Goal: Transaction & Acquisition: Purchase product/service

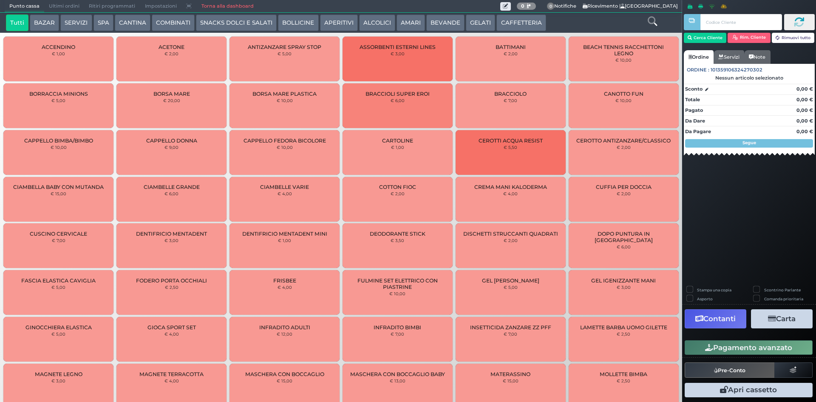
click at [403, 23] on button "AMARI" at bounding box center [411, 22] width 28 height 17
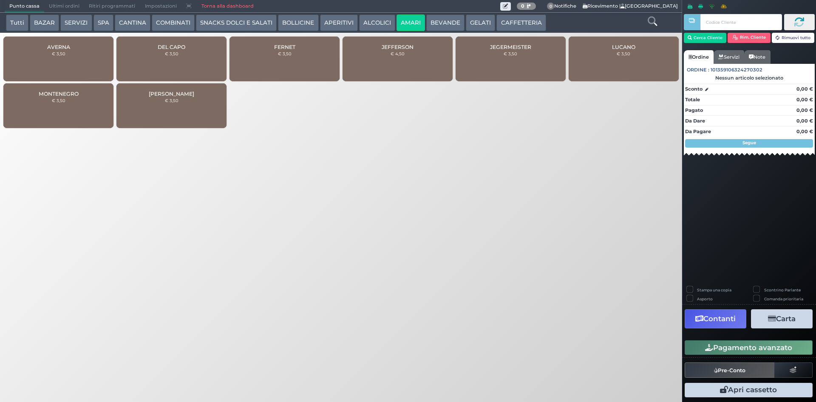
click at [368, 24] on button "ALCOLICI" at bounding box center [377, 22] width 36 height 17
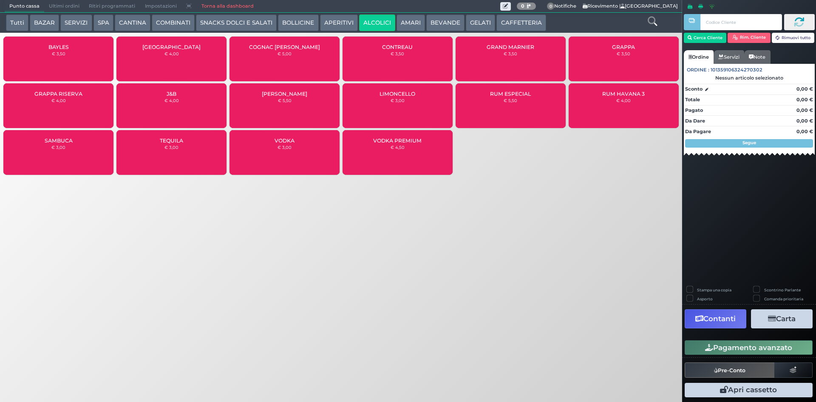
click at [629, 56] on small "€ 3,50" at bounding box center [624, 53] width 14 height 5
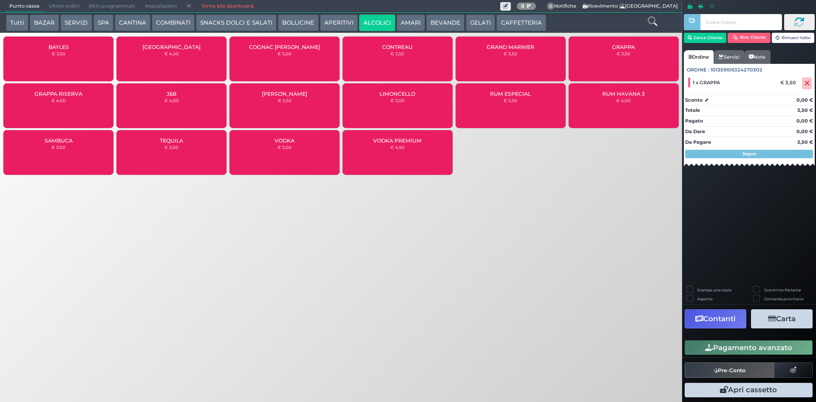
click at [717, 346] on button "Pagamento avanzato" at bounding box center [749, 347] width 128 height 14
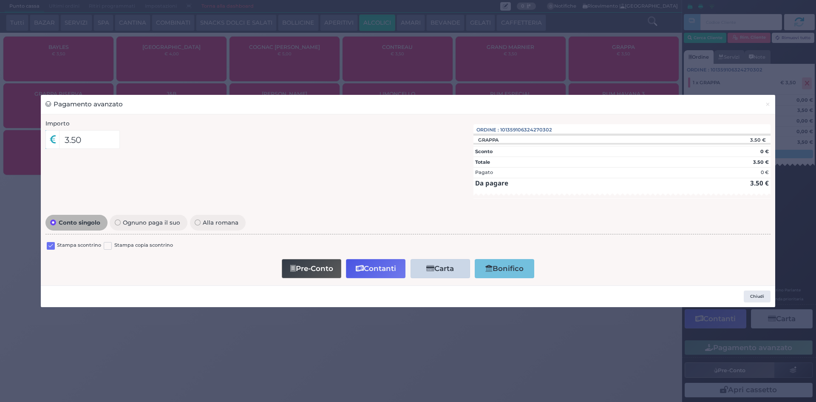
click at [53, 245] on label at bounding box center [51, 246] width 8 height 8
click at [0, 0] on input "checkbox" at bounding box center [0, 0] width 0 height 0
click at [373, 273] on button "Contanti" at bounding box center [376, 268] width 60 height 19
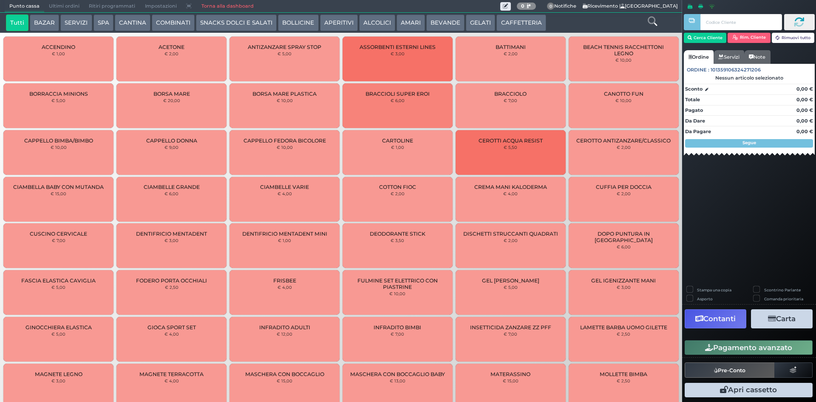
click at [445, 25] on button "BEVANDE" at bounding box center [445, 22] width 38 height 17
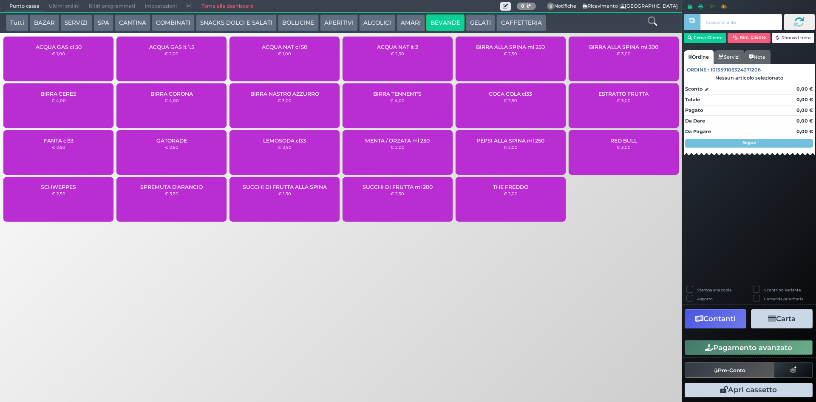
click at [378, 44] on span "ACQUA NAT lt 2" at bounding box center [397, 47] width 41 height 6
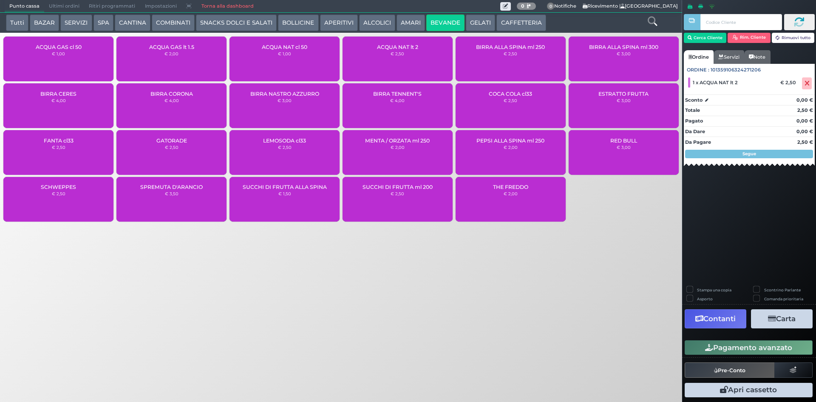
click at [764, 350] on button "Pagamento avanzato" at bounding box center [749, 347] width 128 height 14
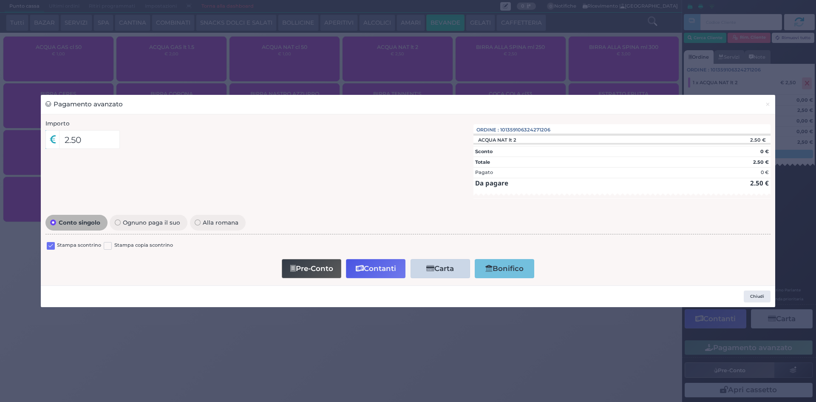
click at [51, 248] on label at bounding box center [51, 246] width 8 height 8
click at [0, 0] on input "checkbox" at bounding box center [0, 0] width 0 height 0
click at [362, 268] on icon "button" at bounding box center [360, 268] width 8 height 7
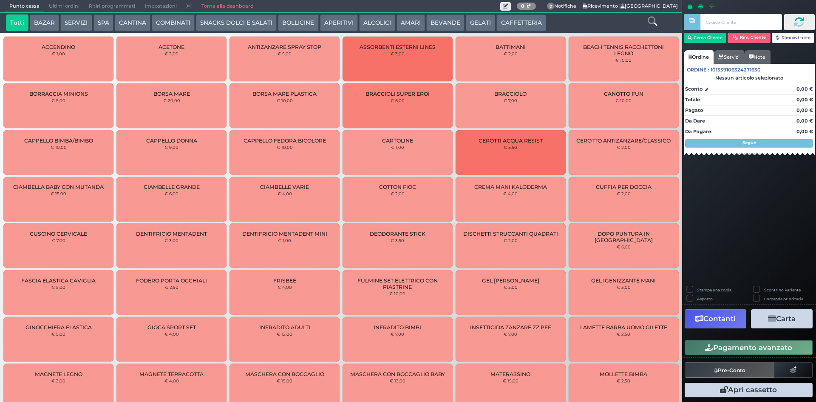
click at [435, 23] on button "BEVANDE" at bounding box center [445, 22] width 38 height 17
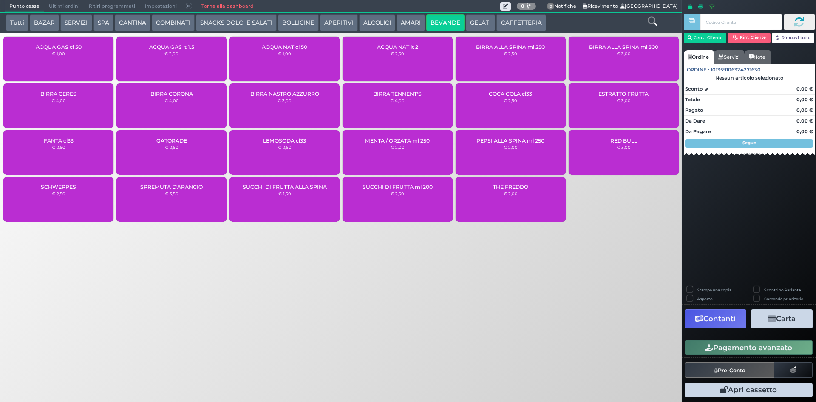
drag, startPoint x: 383, startPoint y: 49, endPoint x: 448, endPoint y: 66, distance: 67.3
click at [392, 50] on div "ACQUA NAT lt 2 € 2,50" at bounding box center [398, 59] width 110 height 45
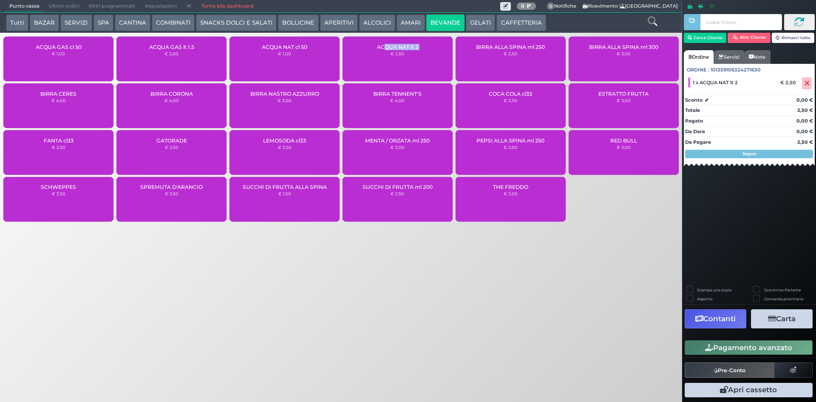
drag, startPoint x: 705, startPoint y: 351, endPoint x: 695, endPoint y: 341, distance: 13.2
click at [703, 348] on button "Pagamento avanzato" at bounding box center [749, 347] width 128 height 14
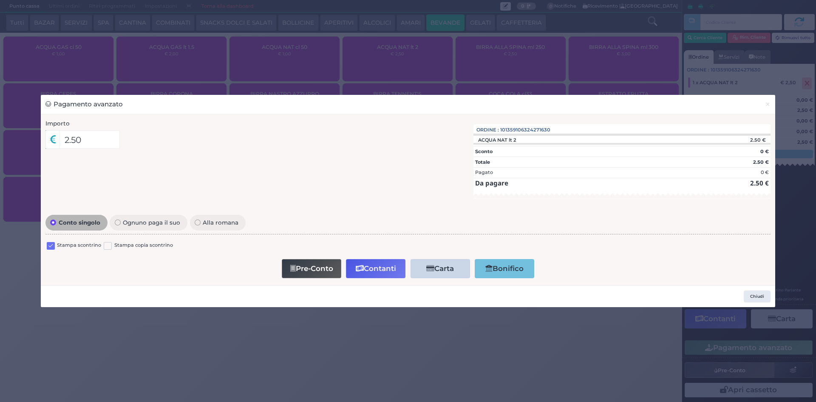
click at [53, 243] on label at bounding box center [51, 246] width 8 height 8
click at [0, 0] on input "checkbox" at bounding box center [0, 0] width 0 height 0
click at [384, 265] on button "Contanti" at bounding box center [376, 268] width 60 height 19
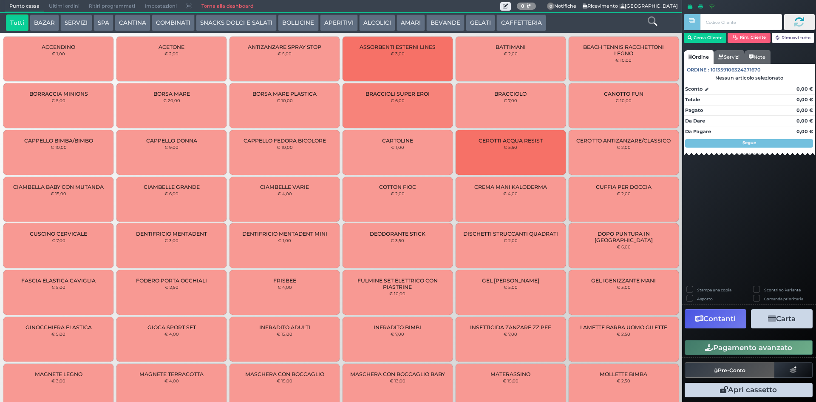
drag, startPoint x: 388, startPoint y: 17, endPoint x: 295, endPoint y: 2, distance: 94.7
click at [388, 17] on button "ALCOLICI" at bounding box center [377, 22] width 36 height 17
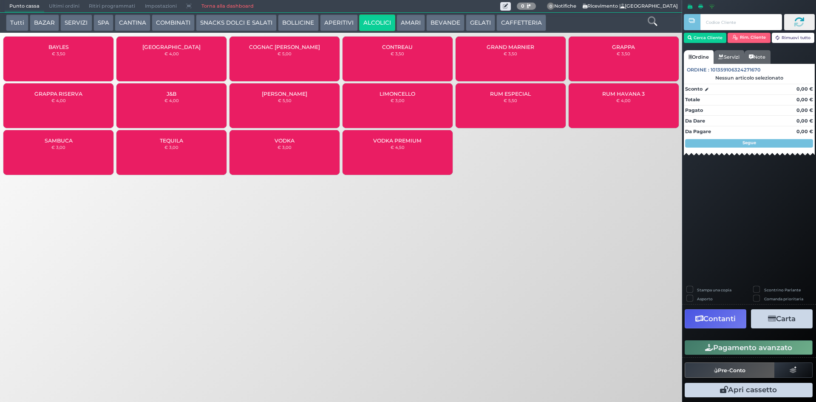
click at [165, 26] on button "COMBINATI" at bounding box center [173, 22] width 43 height 17
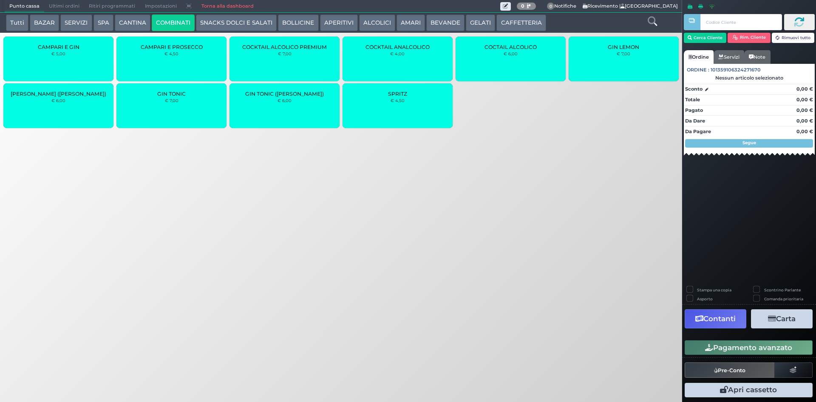
click at [163, 106] on div "GIN TONIC € 7,00" at bounding box center [171, 105] width 110 height 45
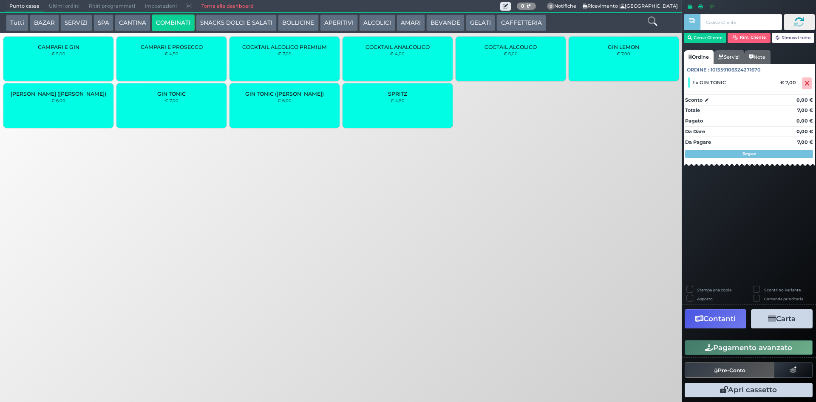
click at [773, 347] on button "Pagamento avanzato" at bounding box center [749, 347] width 128 height 14
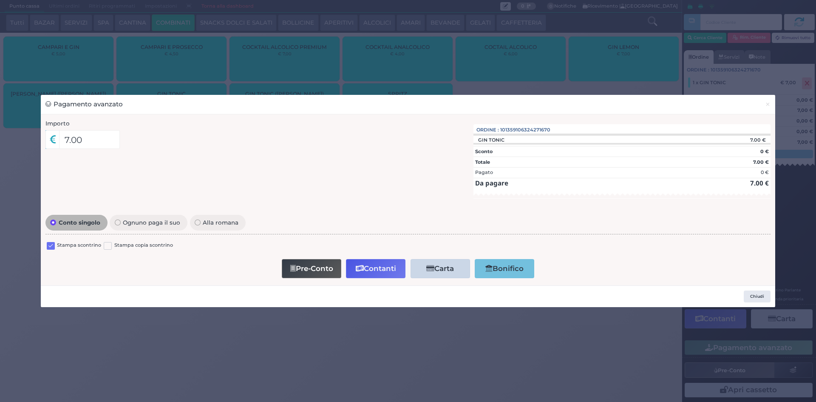
click at [48, 246] on label at bounding box center [51, 246] width 8 height 8
click at [0, 0] on input "checkbox" at bounding box center [0, 0] width 0 height 0
click at [383, 271] on button "Contanti" at bounding box center [376, 268] width 60 height 19
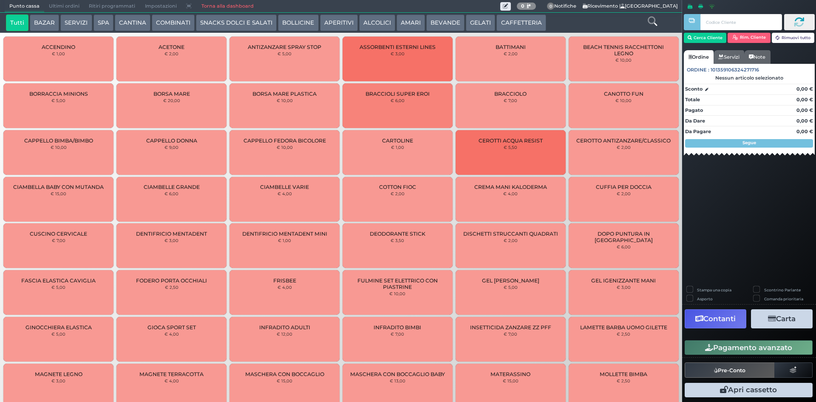
click at [438, 25] on button "BEVANDE" at bounding box center [445, 22] width 38 height 17
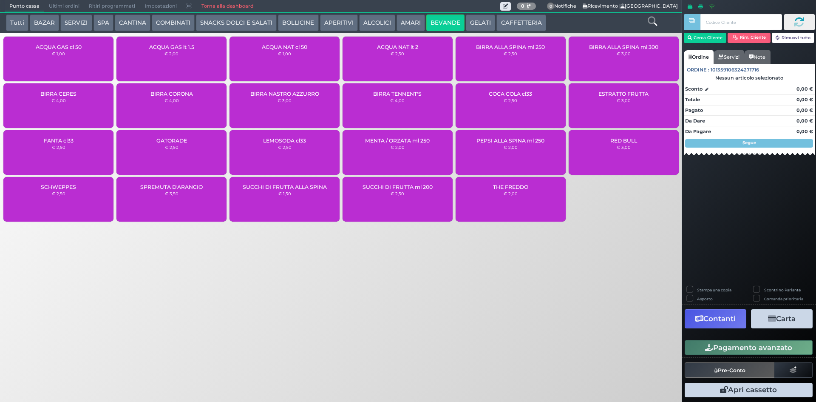
click at [313, 56] on div "ACQUA NAT cl 50 € 1,00" at bounding box center [285, 59] width 110 height 45
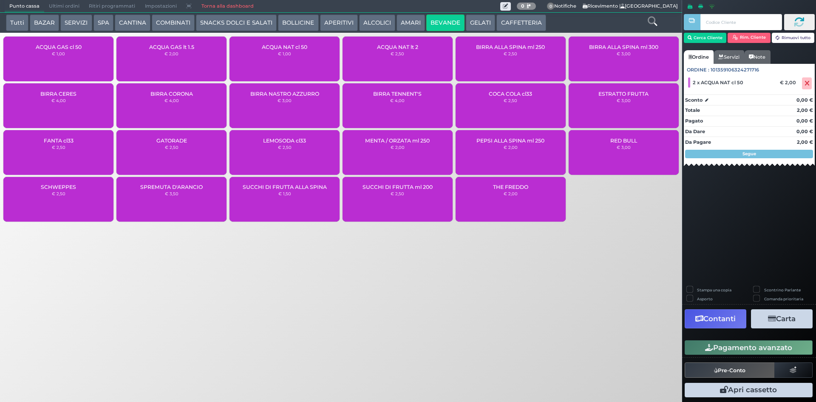
click at [772, 343] on button "Pagamento avanzato" at bounding box center [749, 347] width 128 height 14
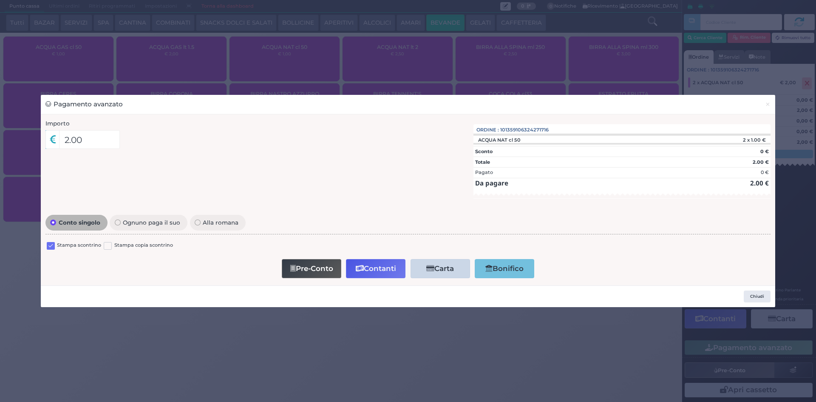
click at [52, 245] on label at bounding box center [51, 246] width 8 height 8
click at [0, 0] on input "checkbox" at bounding box center [0, 0] width 0 height 0
click at [372, 272] on button "Contanti" at bounding box center [376, 268] width 60 height 19
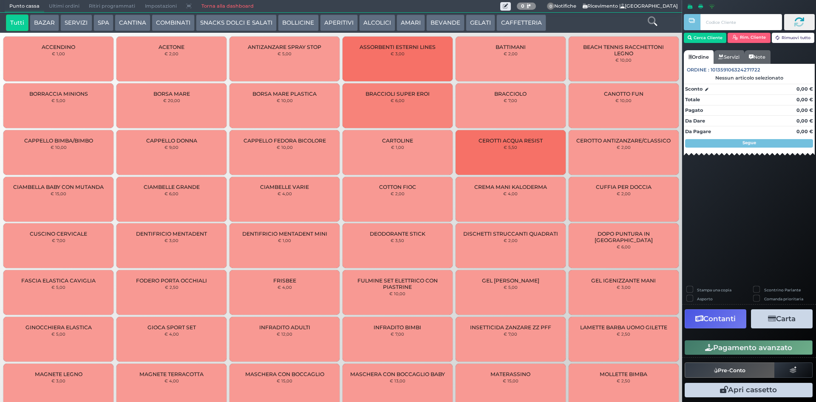
click at [449, 26] on button "BEVANDE" at bounding box center [445, 22] width 38 height 17
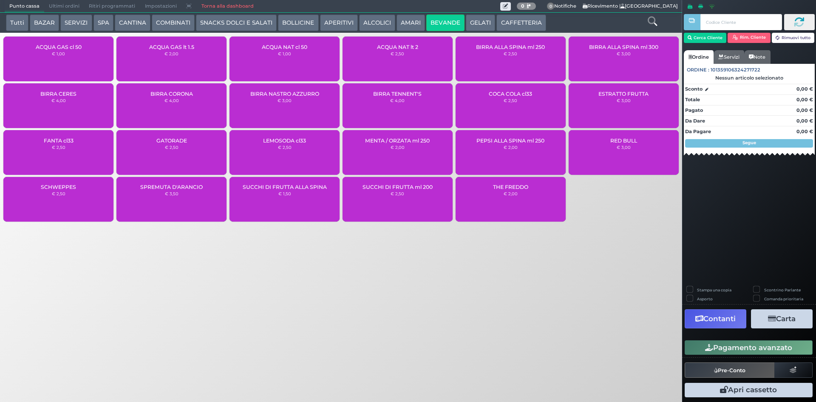
click at [300, 64] on div "ACQUA NAT cl 50 € 1,00" at bounding box center [285, 59] width 110 height 45
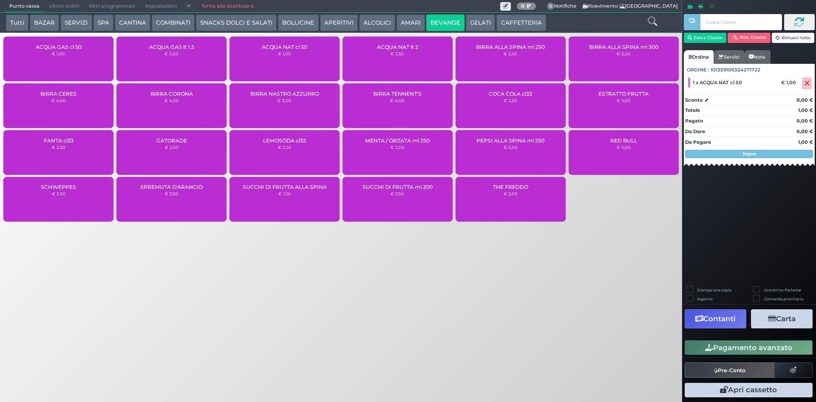
click at [732, 349] on button "Pagamento avanzato" at bounding box center [749, 347] width 128 height 14
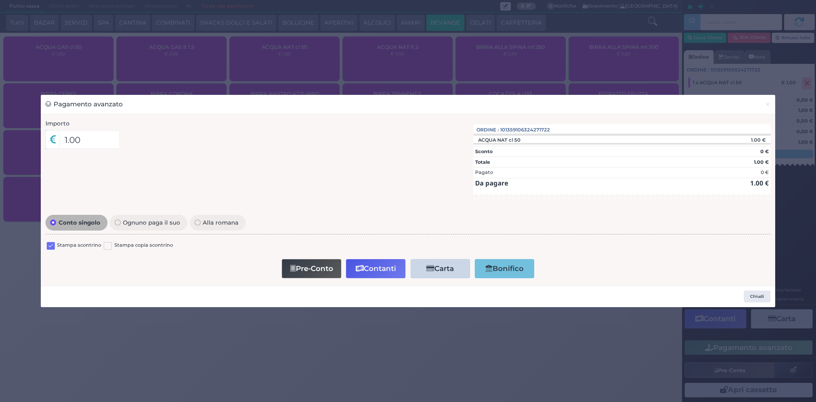
click at [52, 246] on label at bounding box center [51, 246] width 8 height 8
click at [0, 0] on input "checkbox" at bounding box center [0, 0] width 0 height 0
click at [375, 266] on button "Contanti" at bounding box center [376, 268] width 60 height 19
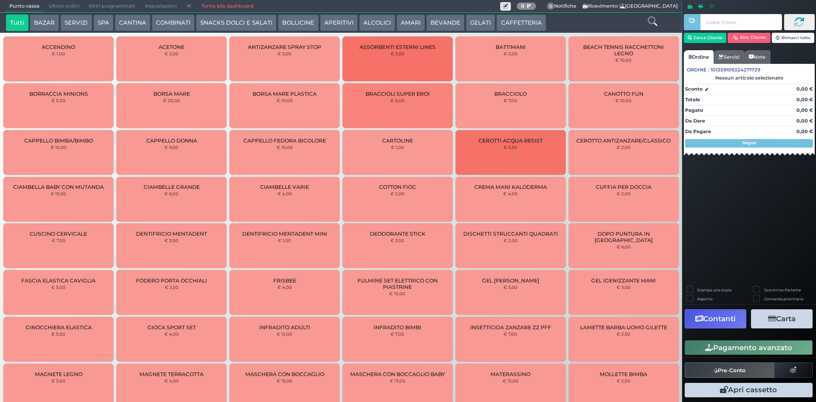
click at [440, 22] on button "BEVANDE" at bounding box center [445, 22] width 38 height 17
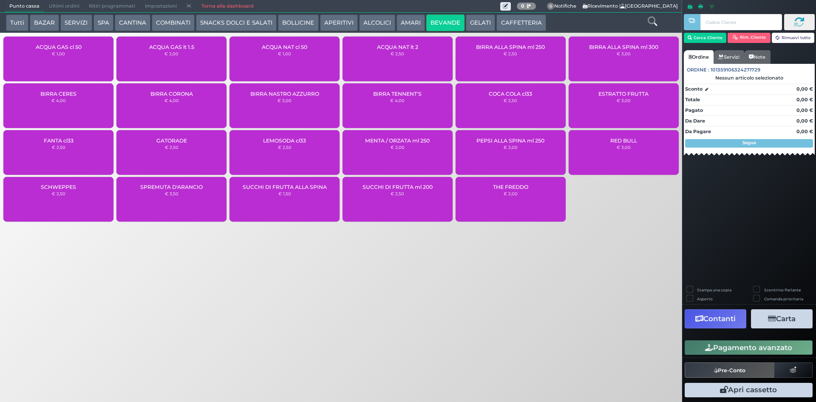
click at [286, 53] on small "€ 1,00" at bounding box center [284, 53] width 13 height 5
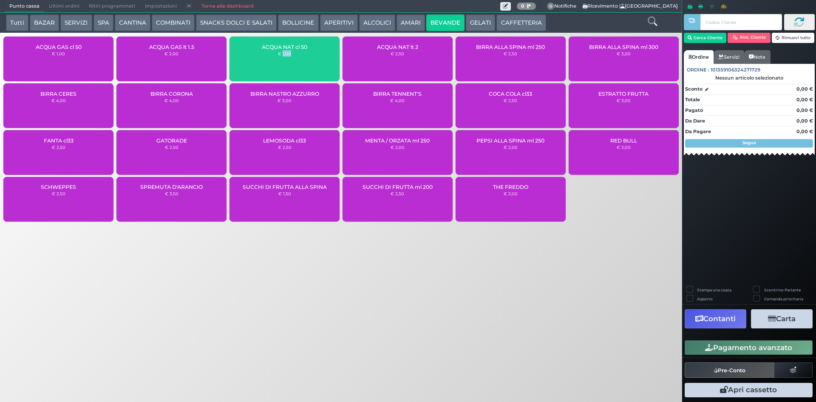
click at [286, 53] on small "€ 1,00" at bounding box center [284, 53] width 13 height 5
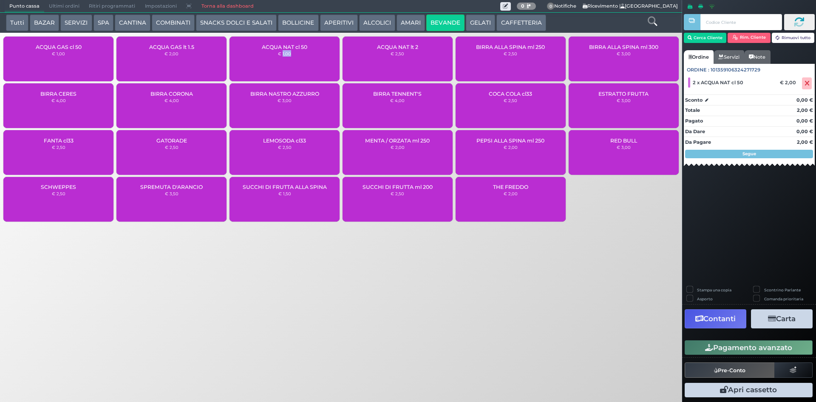
click at [726, 350] on button "Pagamento avanzato" at bounding box center [749, 347] width 128 height 14
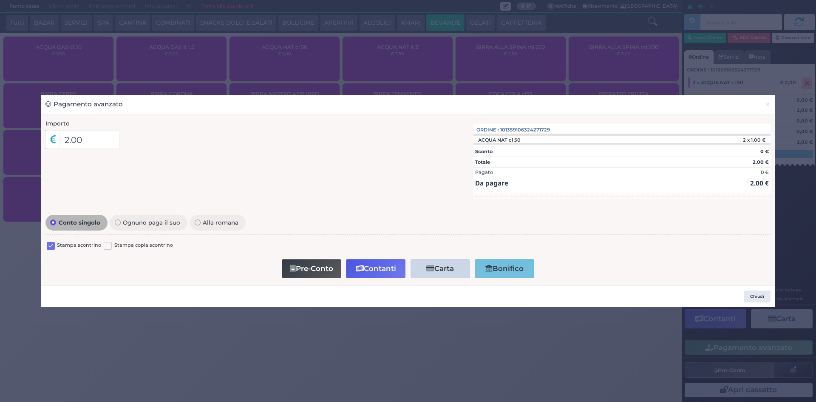
click at [52, 247] on label at bounding box center [51, 246] width 8 height 8
click at [0, 0] on input "checkbox" at bounding box center [0, 0] width 0 height 0
click at [383, 267] on button "Contanti" at bounding box center [376, 268] width 60 height 19
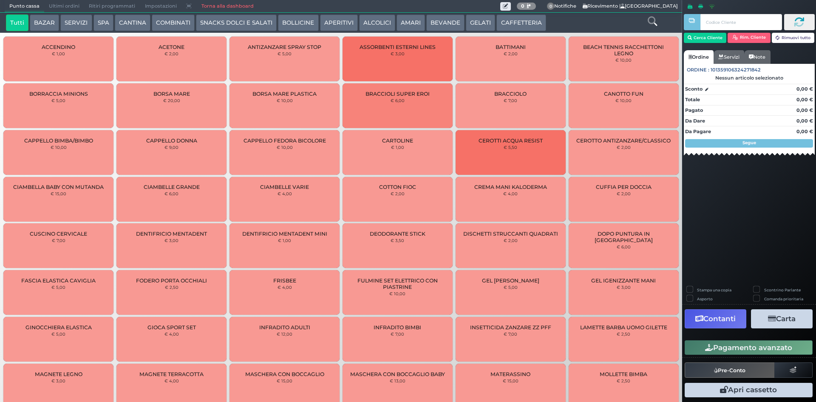
click at [429, 17] on button "BEVANDE" at bounding box center [445, 22] width 38 height 17
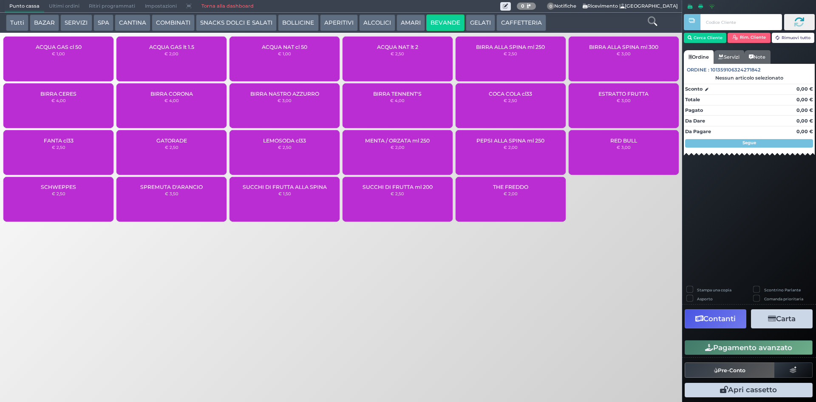
click at [387, 60] on div "ACQUA NAT lt 2 € 2,50" at bounding box center [398, 59] width 110 height 45
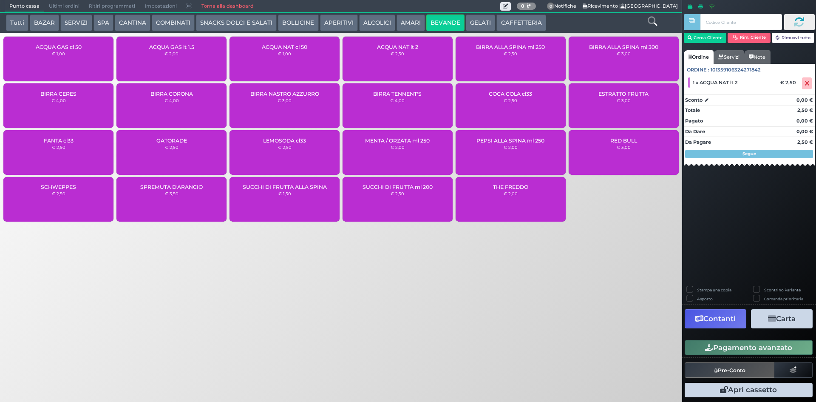
click at [770, 352] on button "Pagamento avanzato" at bounding box center [749, 347] width 128 height 14
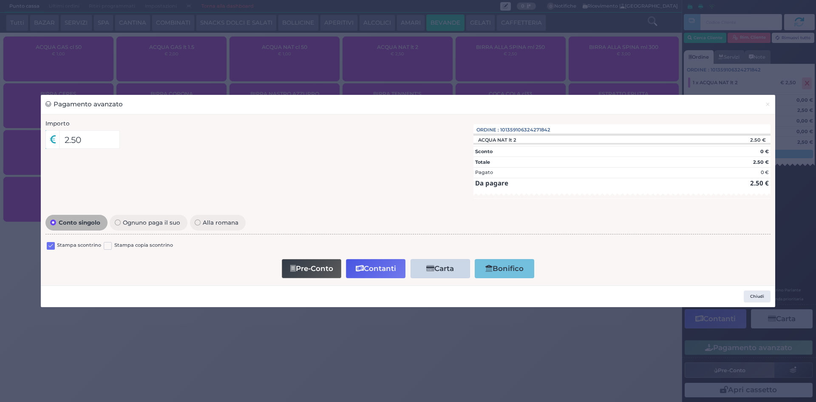
click at [52, 247] on label at bounding box center [51, 246] width 8 height 8
click at [0, 0] on input "checkbox" at bounding box center [0, 0] width 0 height 0
click at [363, 272] on icon "button" at bounding box center [360, 268] width 8 height 7
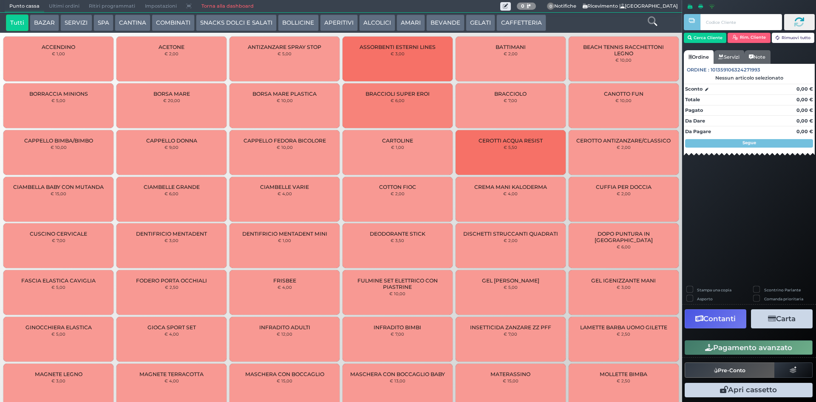
click at [448, 27] on button "BEVANDE" at bounding box center [445, 22] width 38 height 17
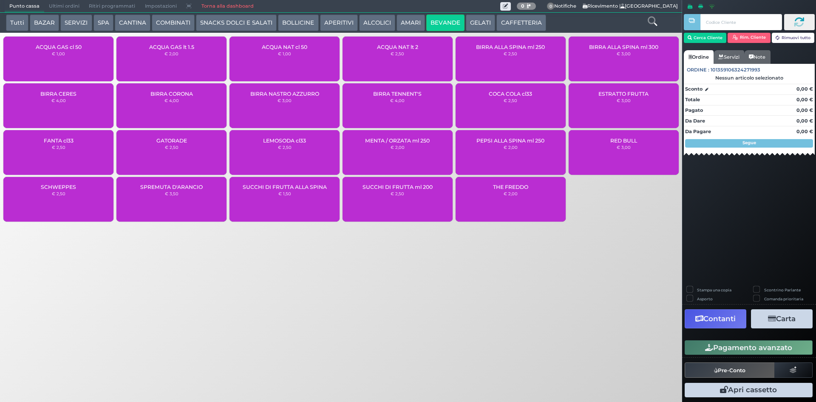
click at [272, 53] on div "ACQUA NAT cl 50 € 1,00" at bounding box center [285, 59] width 110 height 45
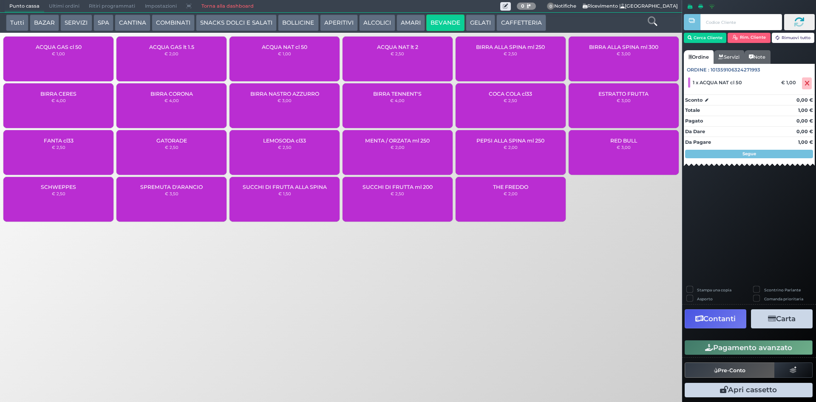
click at [754, 349] on button "Pagamento avanzato" at bounding box center [749, 347] width 128 height 14
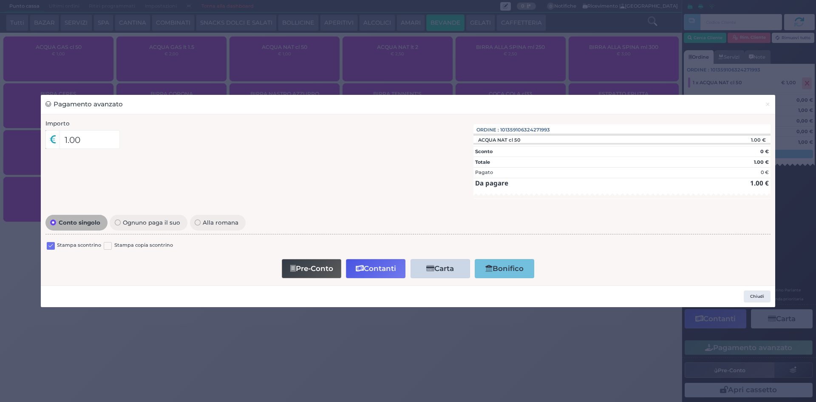
click at [48, 247] on label at bounding box center [51, 246] width 8 height 8
click at [0, 0] on input "checkbox" at bounding box center [0, 0] width 0 height 0
click at [388, 267] on button "Contanti" at bounding box center [376, 268] width 60 height 19
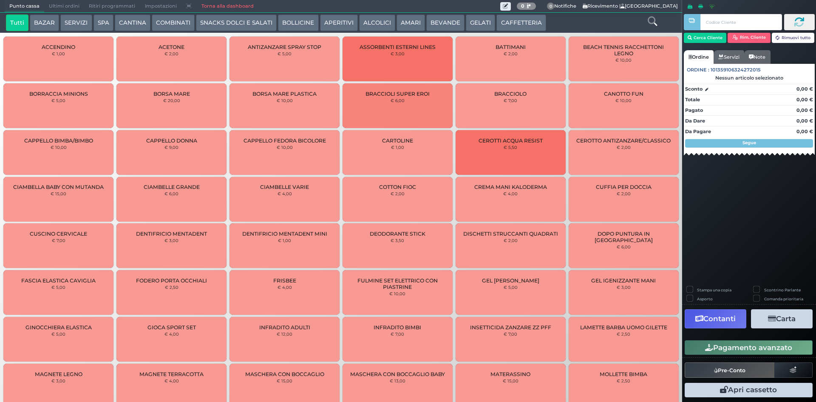
click at [70, 2] on span "Ultimi ordini" at bounding box center [64, 6] width 40 height 12
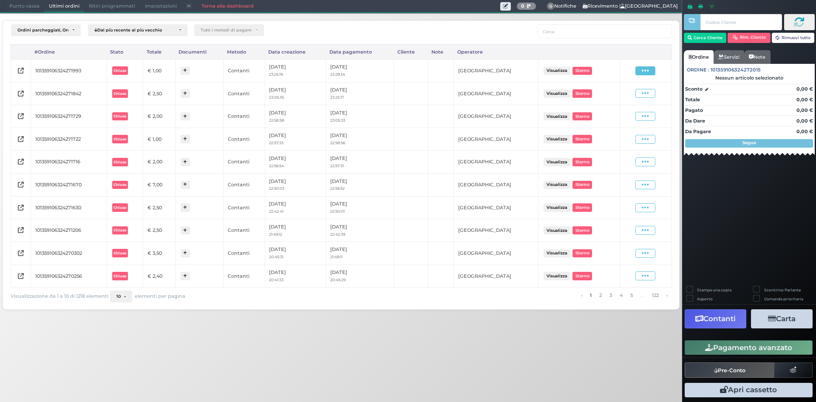
click at [644, 73] on icon at bounding box center [645, 71] width 7 height 8
click at [631, 93] on span "Ristampa Pre-Conto" at bounding box center [624, 95] width 35 height 14
click at [30, 5] on span "Punto cassa" at bounding box center [25, 6] width 40 height 12
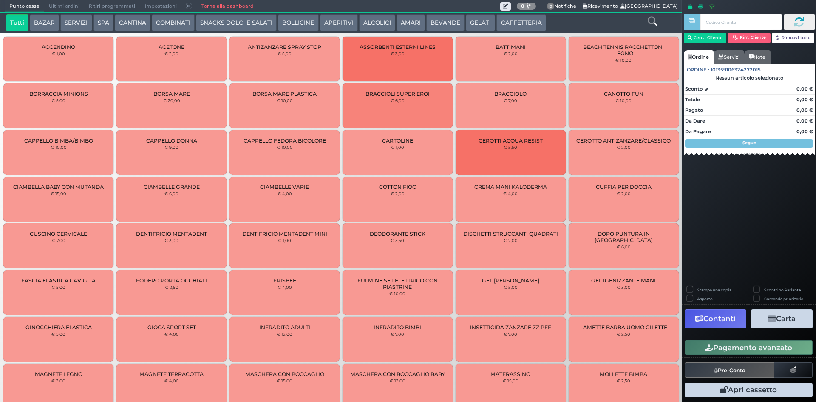
click at [432, 18] on button "BEVANDE" at bounding box center [445, 22] width 38 height 17
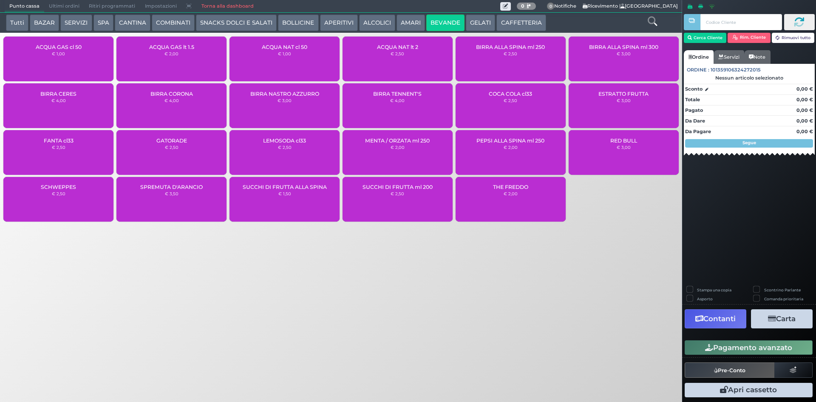
click at [275, 62] on div "ACQUA NAT cl 50 € 1,00" at bounding box center [285, 59] width 110 height 45
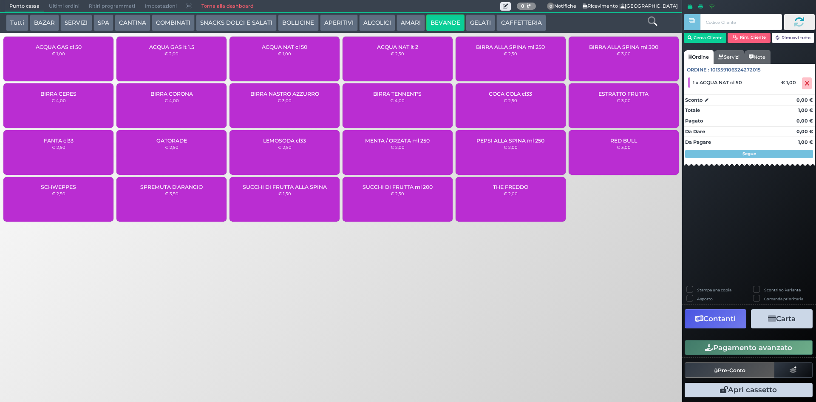
click at [701, 353] on button "Pagamento avanzato" at bounding box center [749, 347] width 128 height 14
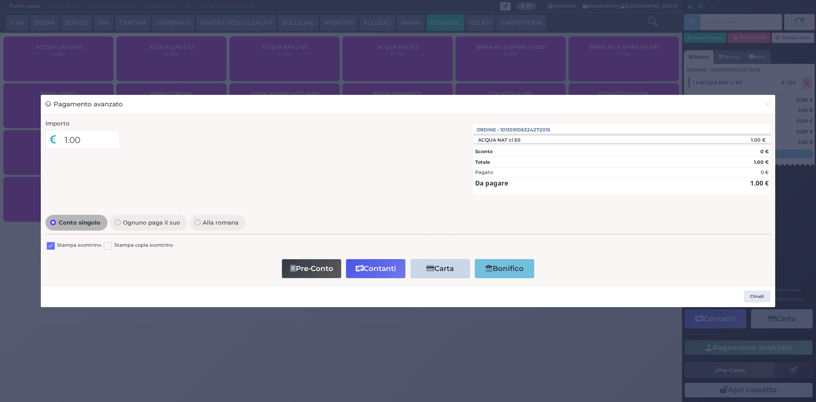
click at [49, 246] on label at bounding box center [51, 246] width 8 height 8
click at [0, 0] on input "checkbox" at bounding box center [0, 0] width 0 height 0
click at [376, 269] on button "Contanti" at bounding box center [376, 268] width 60 height 19
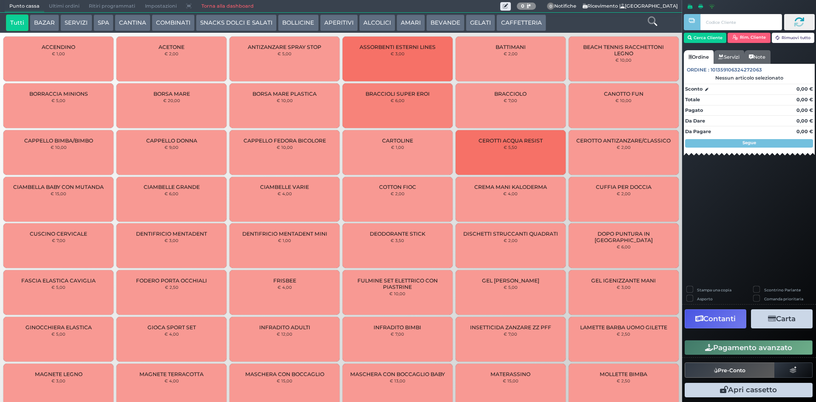
click at [75, 6] on span "Ultimi ordini" at bounding box center [64, 6] width 40 height 12
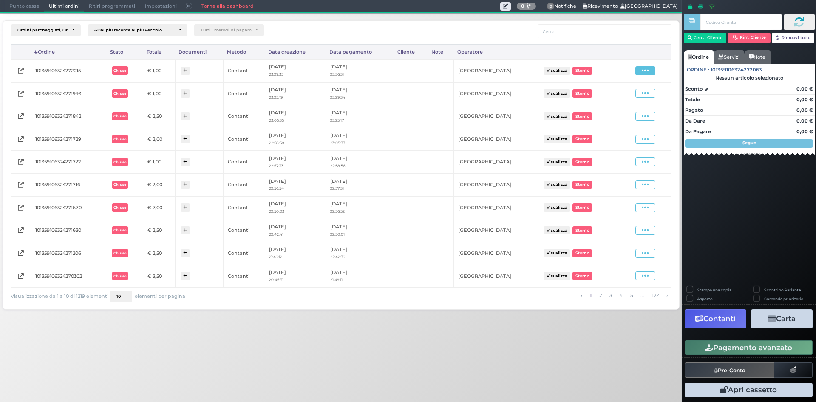
drag, startPoint x: 646, startPoint y: 63, endPoint x: 648, endPoint y: 72, distance: 9.1
click at [647, 67] on td "Visualizza Ristampa Pre-Conto Storno" at bounding box center [645, 70] width 51 height 23
drag, startPoint x: 648, startPoint y: 72, endPoint x: 638, endPoint y: 86, distance: 17.3
click at [648, 73] on icon at bounding box center [645, 71] width 7 height 8
click at [633, 91] on span "Ristampa Pre-Conto" at bounding box center [624, 95] width 35 height 14
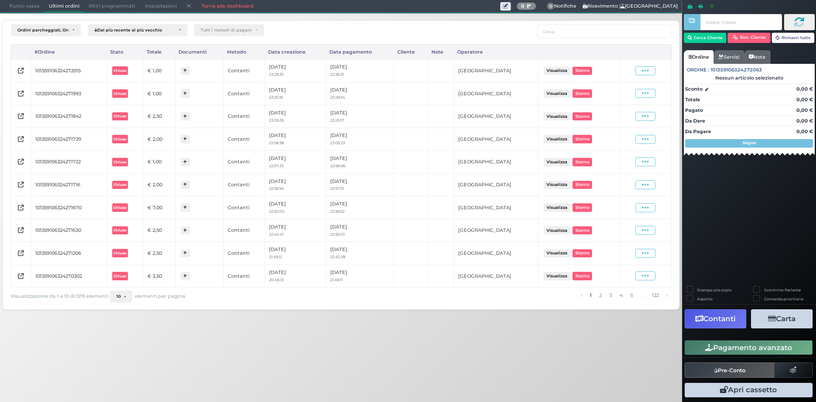
click at [31, 9] on span "Punto cassa" at bounding box center [25, 6] width 40 height 12
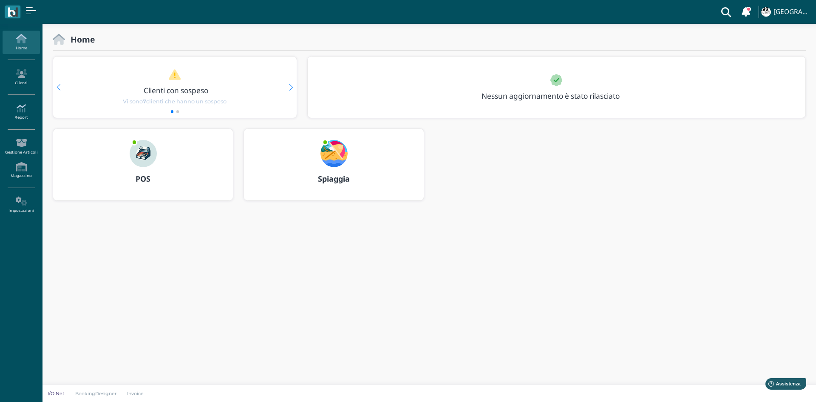
click at [21, 106] on icon at bounding box center [21, 108] width 37 height 9
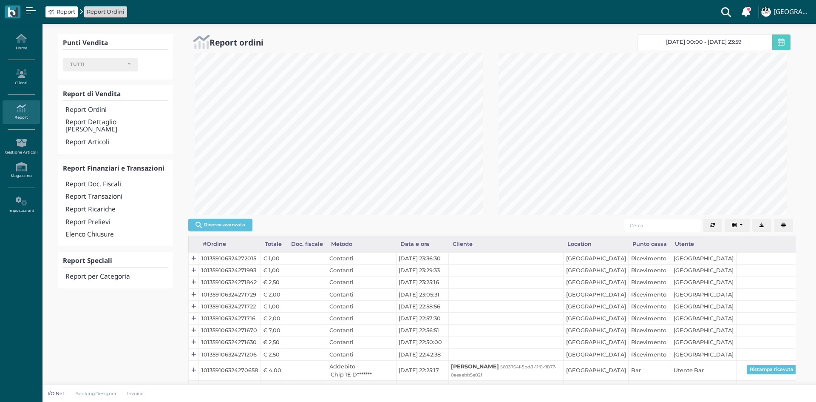
select select
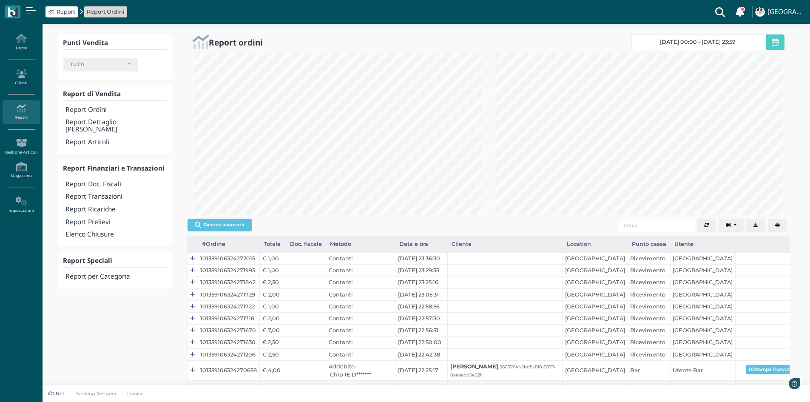
scroll to position [162, 301]
click at [104, 181] on h4 "Report Doc. Fiscali" at bounding box center [115, 184] width 101 height 7
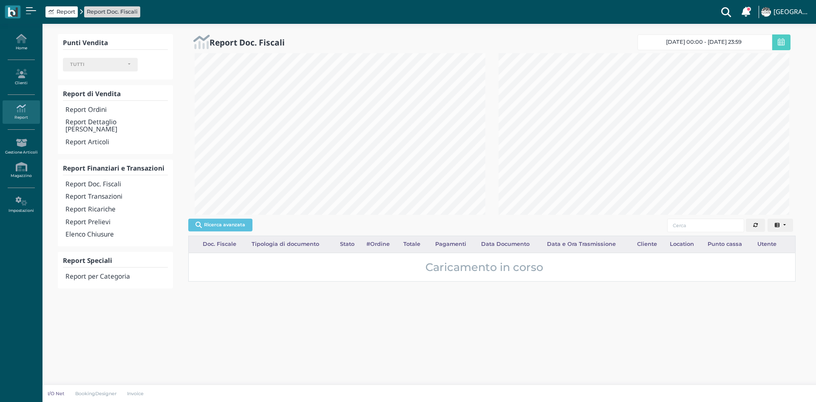
select select
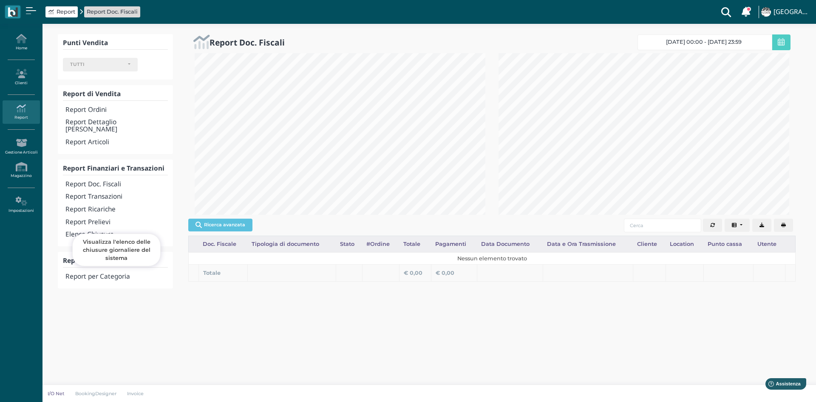
click at [103, 231] on h4 "Elenco Chiusure" at bounding box center [116, 234] width 102 height 7
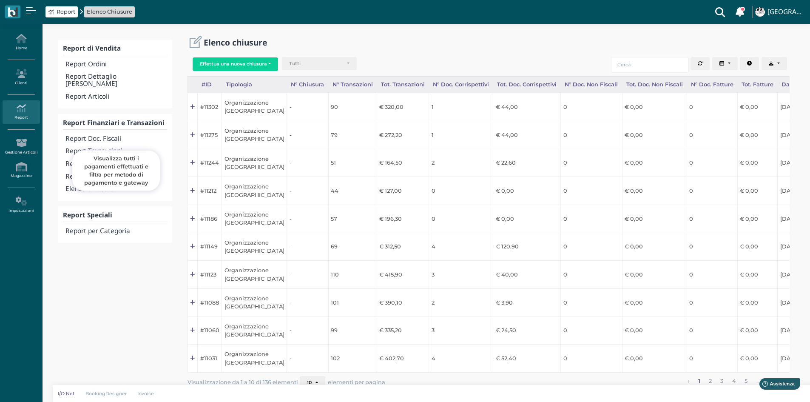
click at [105, 147] on h4 "Report Transazioni" at bounding box center [115, 150] width 101 height 7
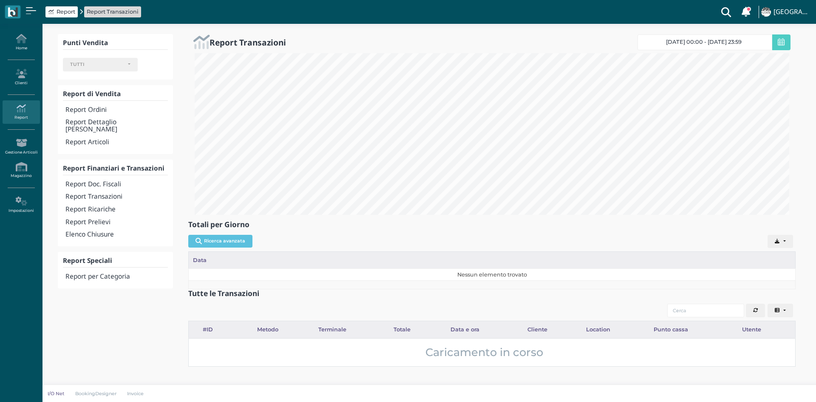
select select
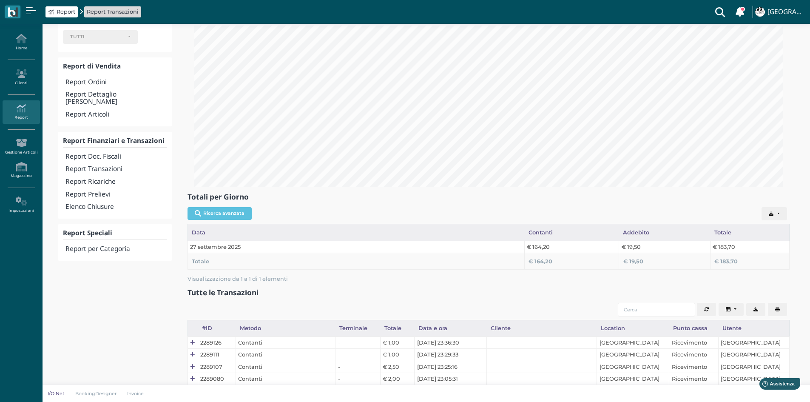
scroll to position [43, 0]
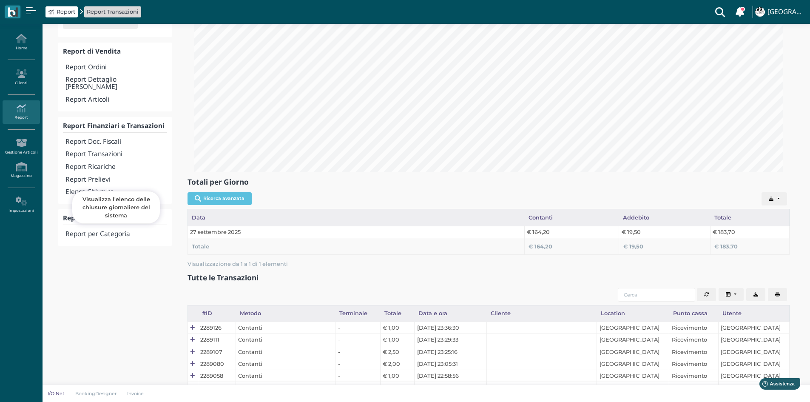
click at [99, 188] on h4 "Elenco Chiusure" at bounding box center [115, 191] width 101 height 7
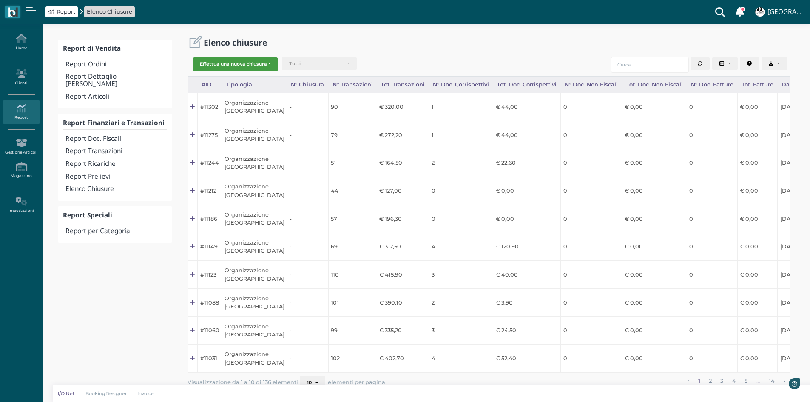
click at [216, 66] on button "Effettua una nuova chiusura" at bounding box center [235, 64] width 85 height 14
click at [216, 77] on span "Organizzazione" at bounding box center [226, 77] width 66 height 11
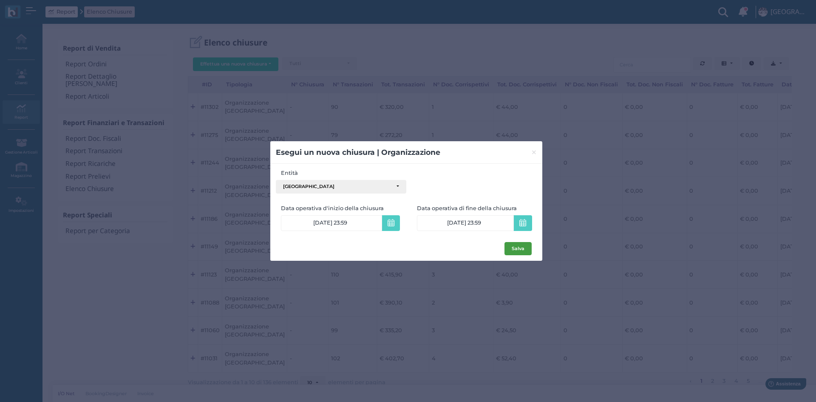
click at [522, 247] on button "Salva" at bounding box center [518, 249] width 27 height 14
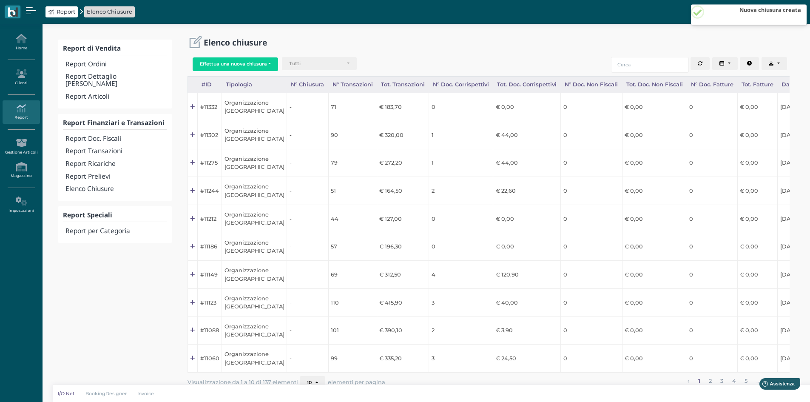
scroll to position [0, 83]
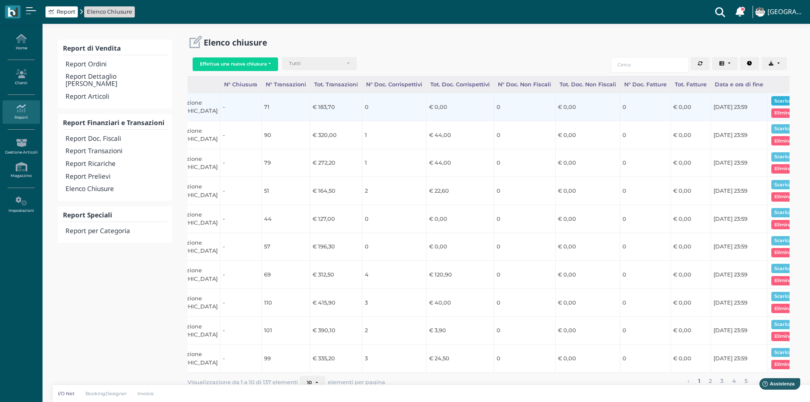
click at [772, 102] on button "Scarica pdf" at bounding box center [787, 100] width 33 height 9
